Goal: Find specific page/section: Find specific page/section

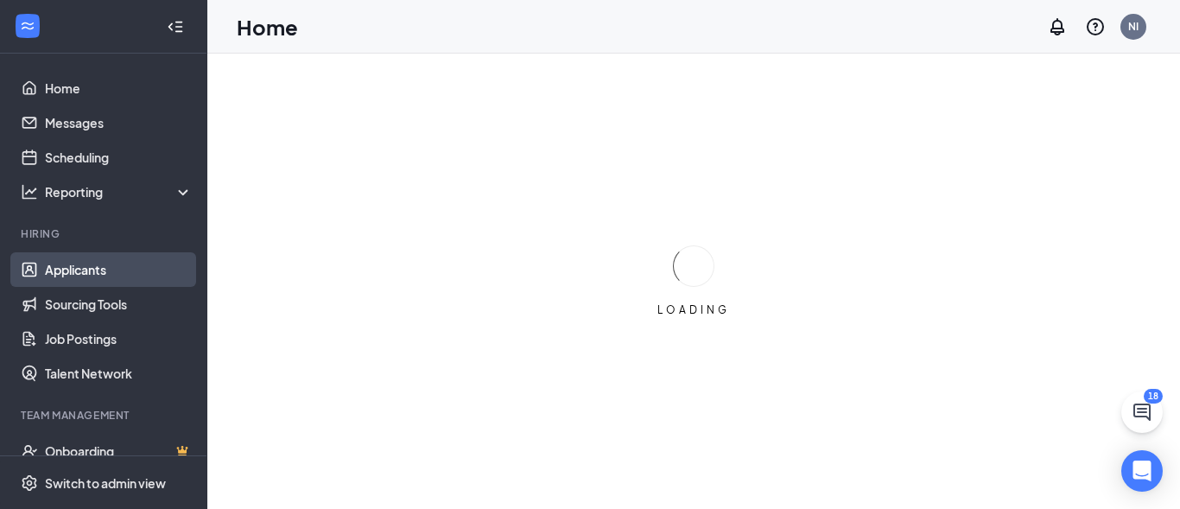
drag, startPoint x: 98, startPoint y: 271, endPoint x: 109, endPoint y: 270, distance: 10.4
click at [98, 272] on link "Applicants" at bounding box center [119, 269] width 148 height 35
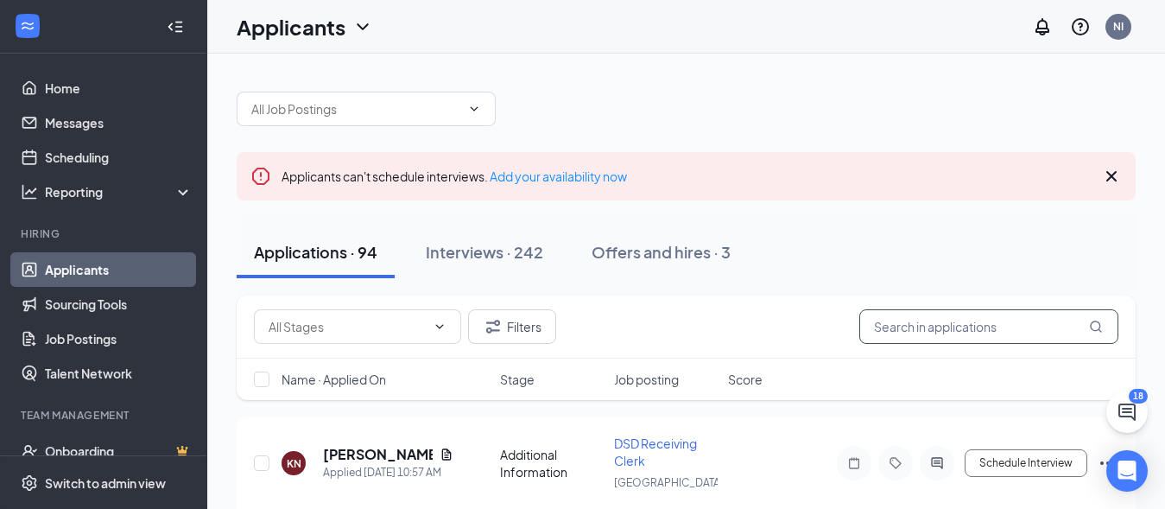
click at [935, 336] on input "text" at bounding box center [988, 326] width 259 height 35
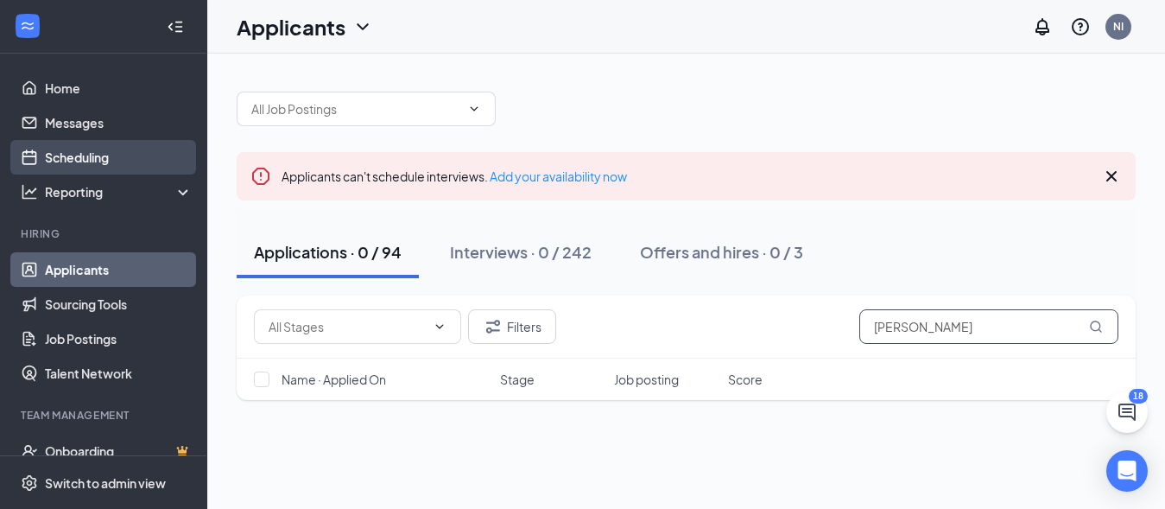
type input "[PERSON_NAME]"
click at [102, 166] on link "Scheduling" at bounding box center [119, 157] width 148 height 35
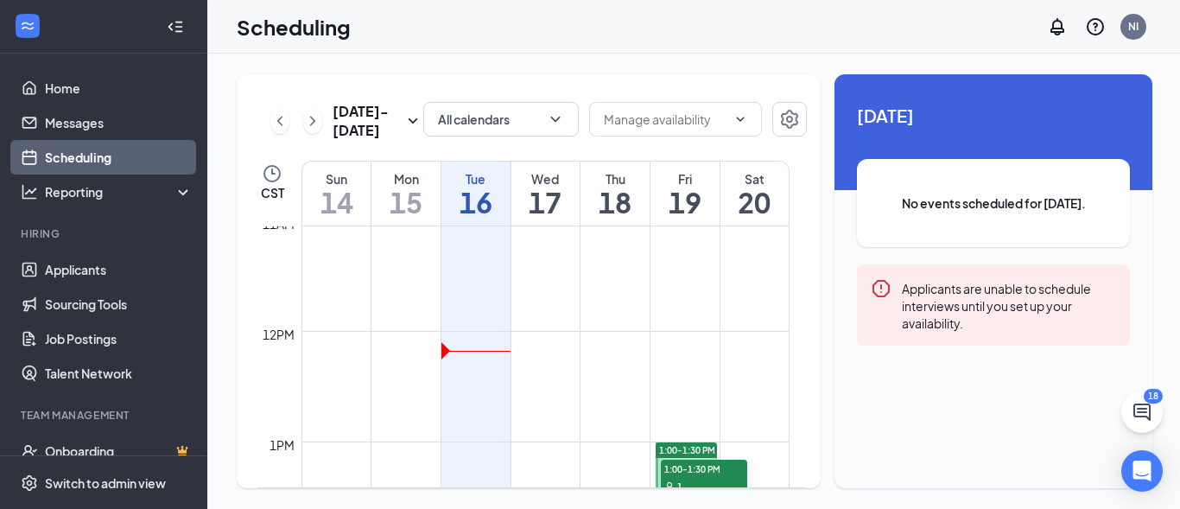
scroll to position [1315, 0]
